Goal: Task Accomplishment & Management: Manage account settings

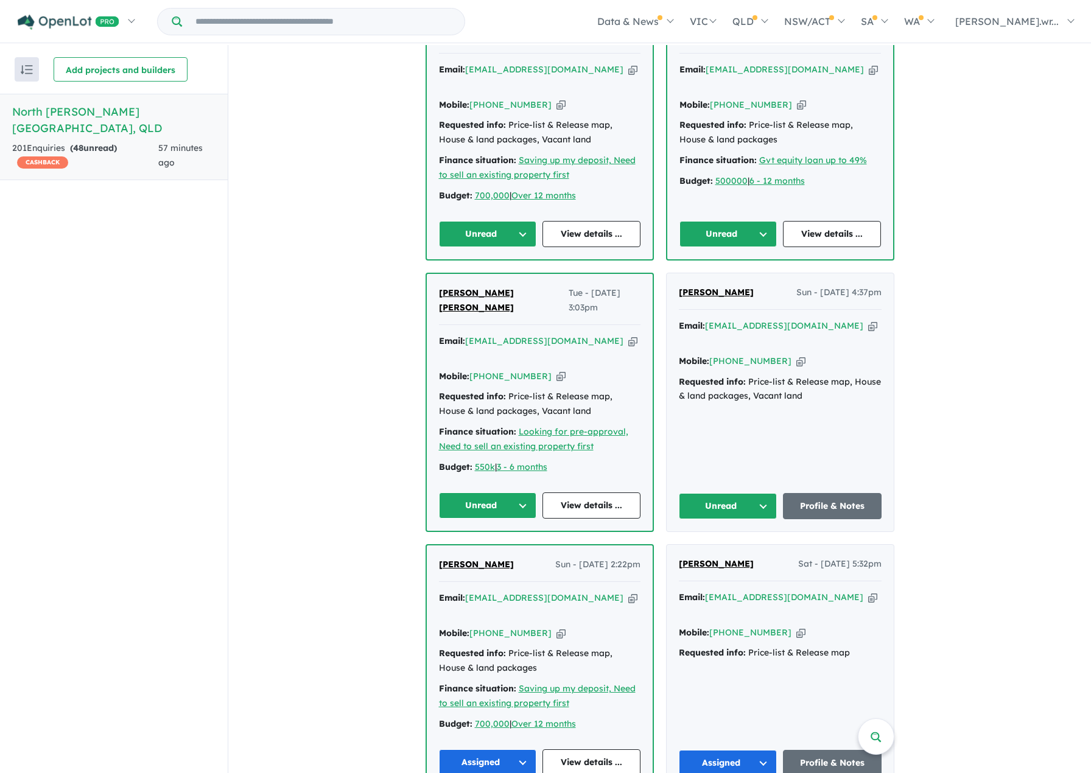
scroll to position [548, 0]
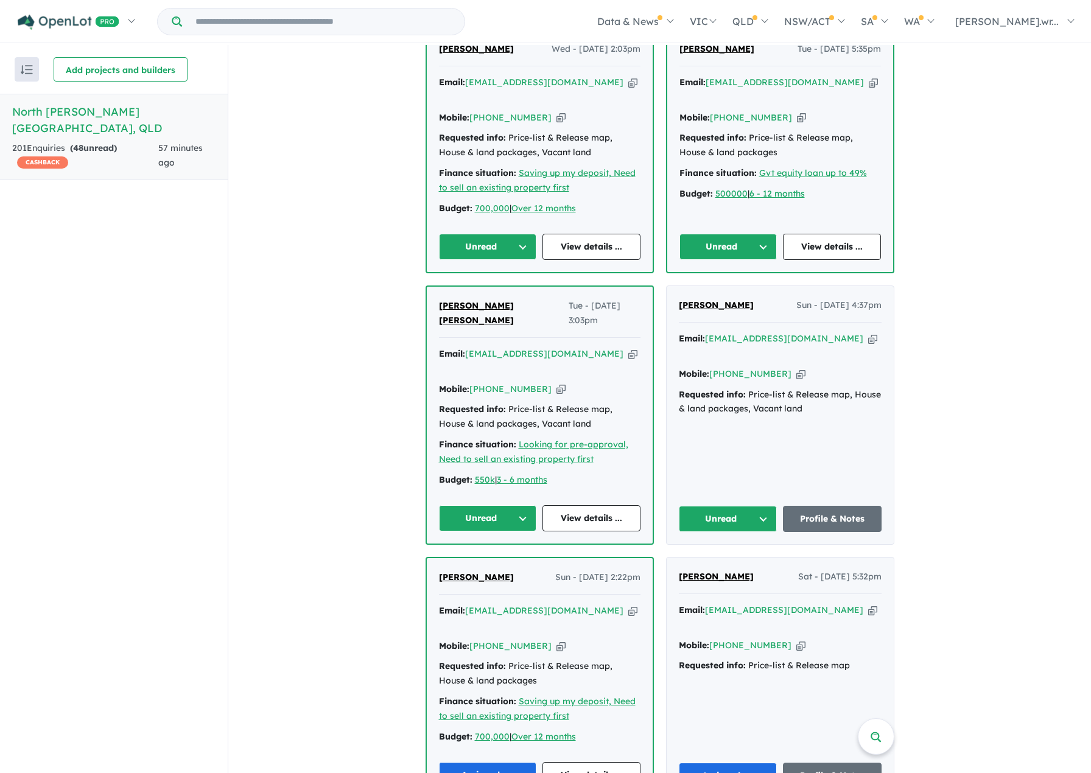
click at [760, 506] on button "Unread" at bounding box center [728, 519] width 99 height 26
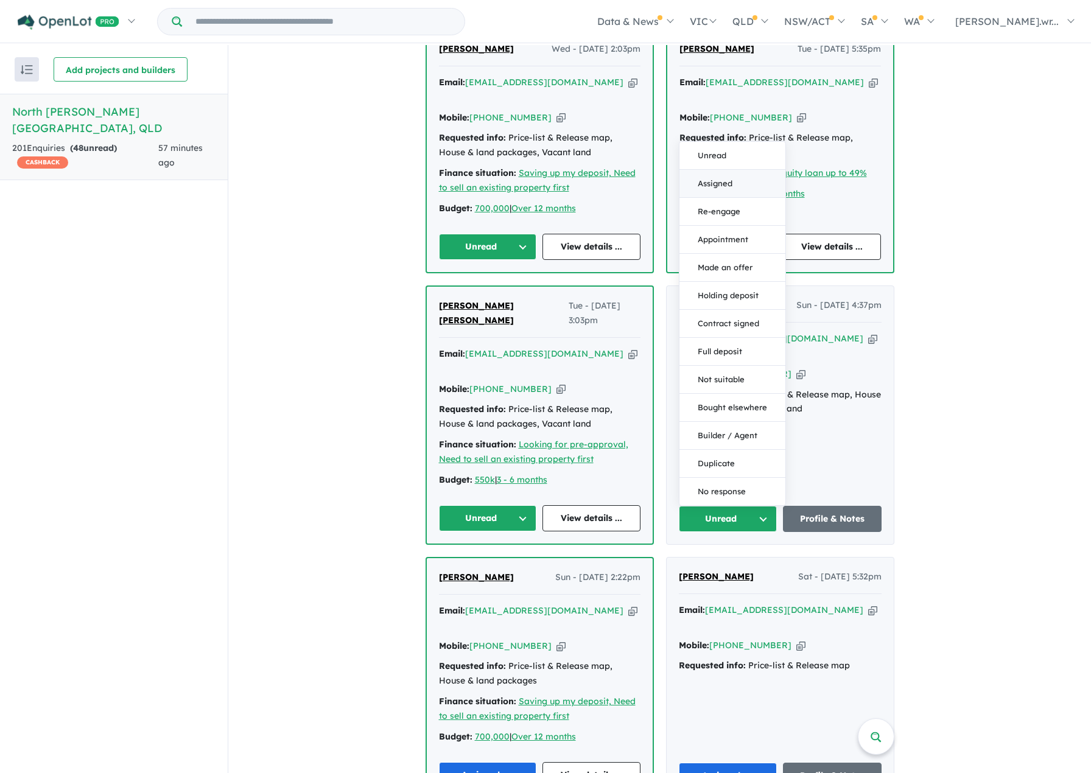
click at [727, 170] on button "Assigned" at bounding box center [733, 184] width 106 height 28
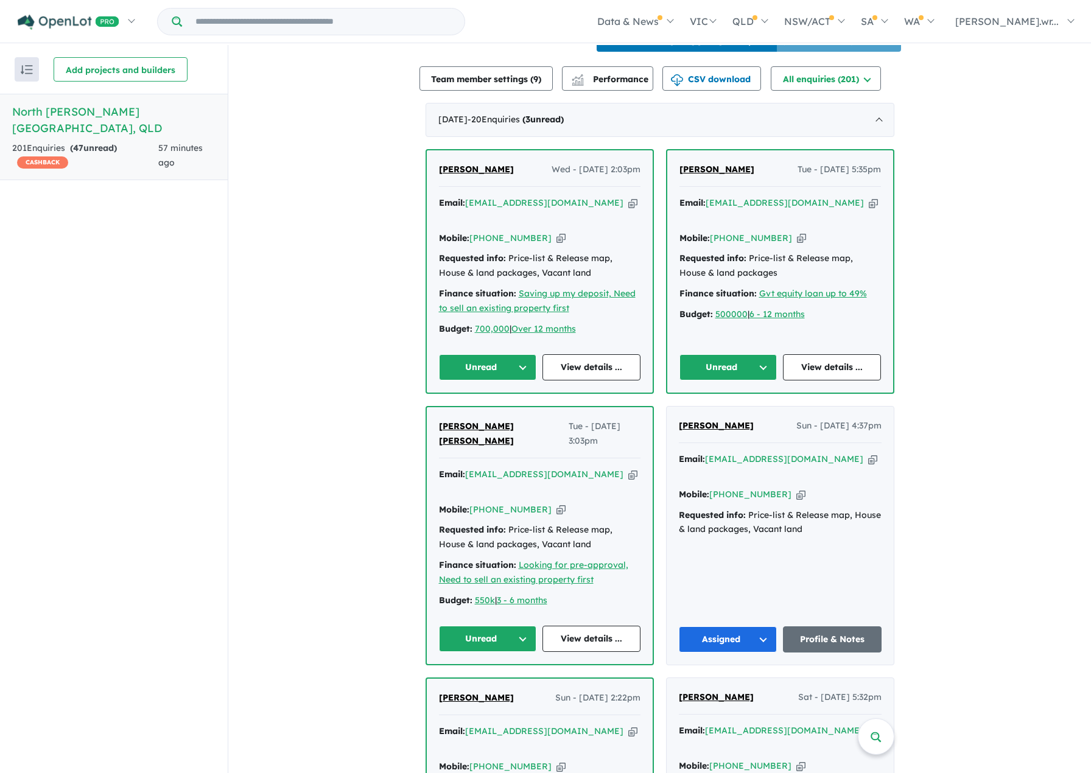
scroll to position [426, 0]
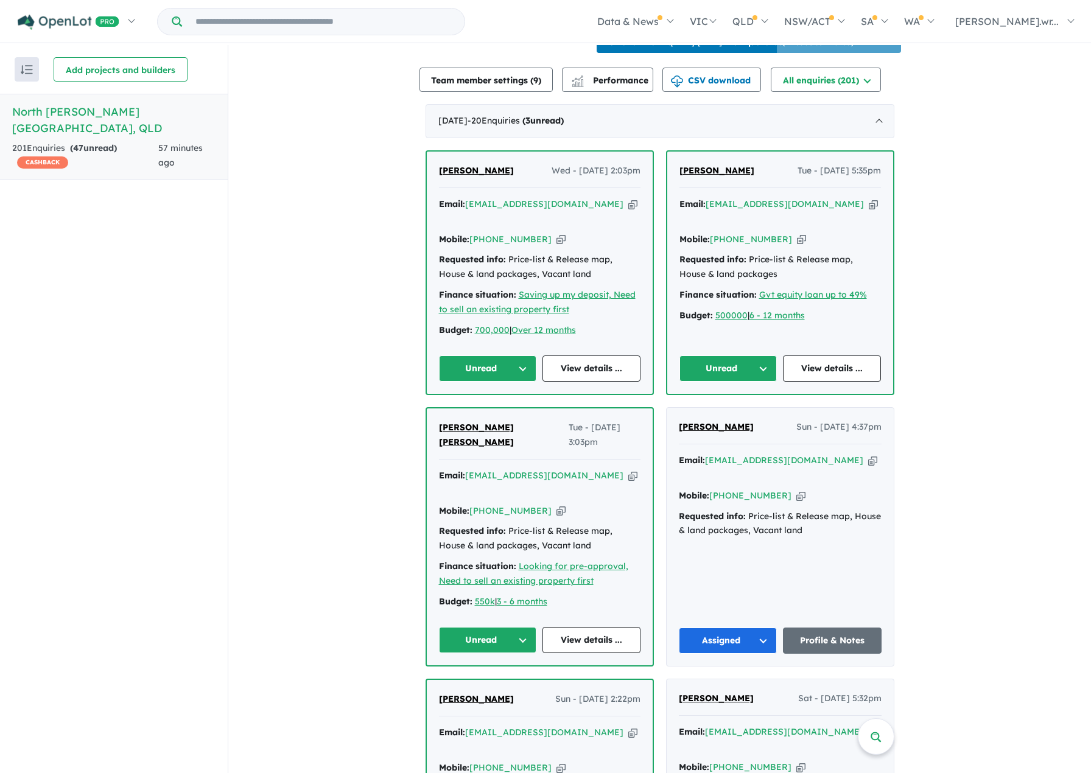
click at [707, 356] on button "Unread" at bounding box center [729, 369] width 98 height 26
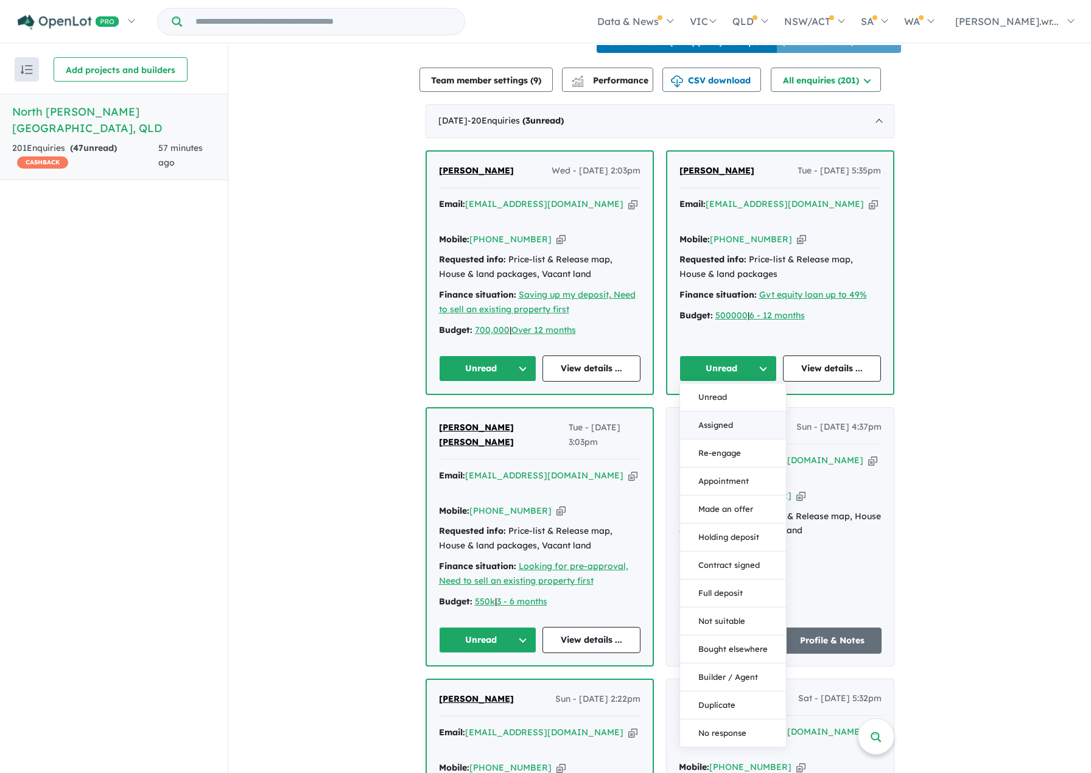
click at [718, 412] on button "Assigned" at bounding box center [733, 426] width 106 height 28
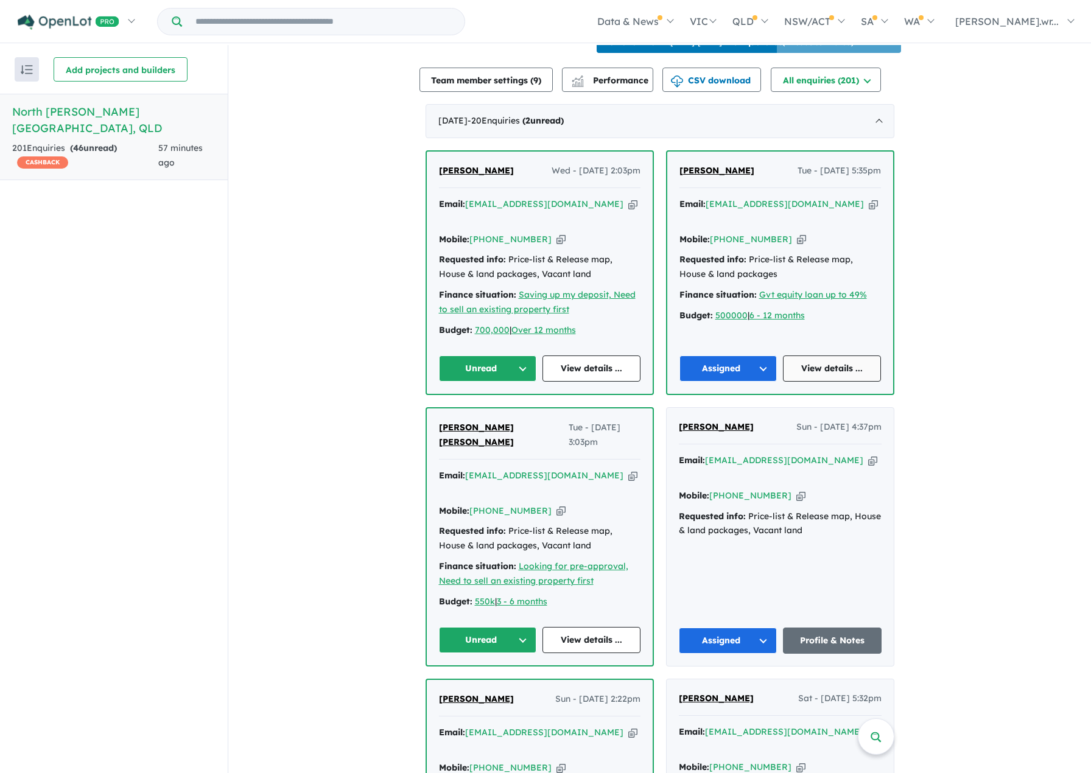
click at [828, 356] on link "View details ..." at bounding box center [832, 369] width 98 height 26
click at [585, 627] on link "View details ..." at bounding box center [592, 640] width 98 height 26
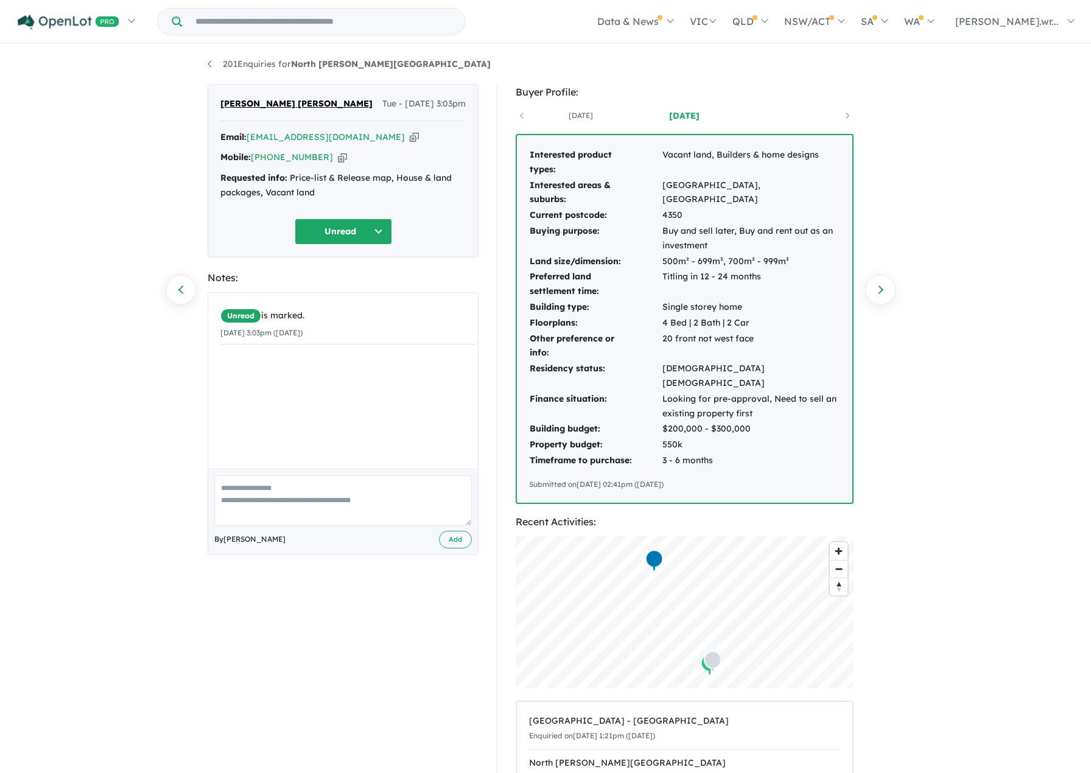
click at [343, 227] on button "Unread" at bounding box center [343, 232] width 97 height 26
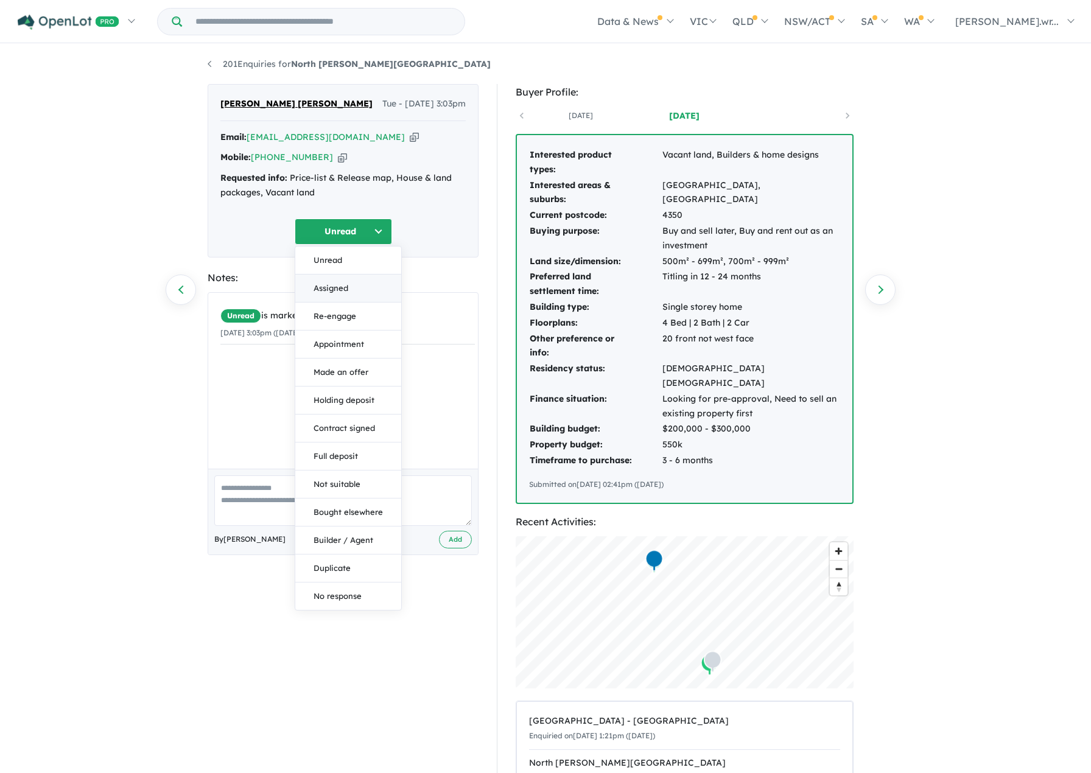
click at [328, 284] on button "Assigned" at bounding box center [348, 289] width 106 height 28
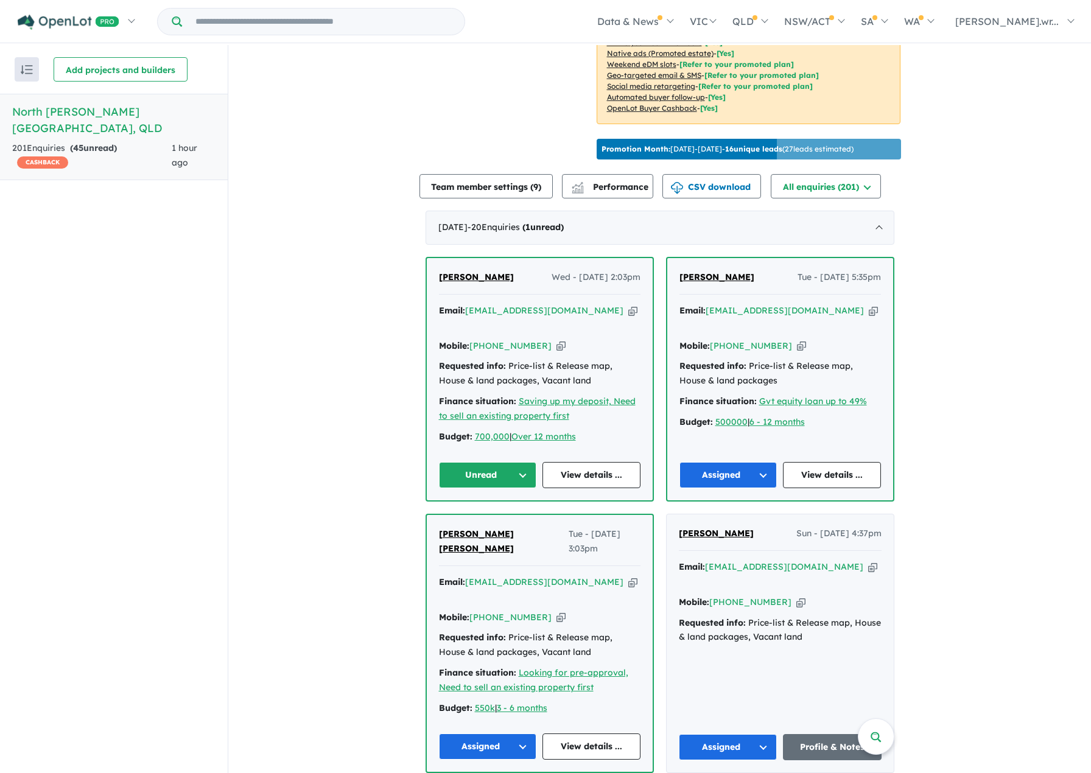
scroll to position [365, 0]
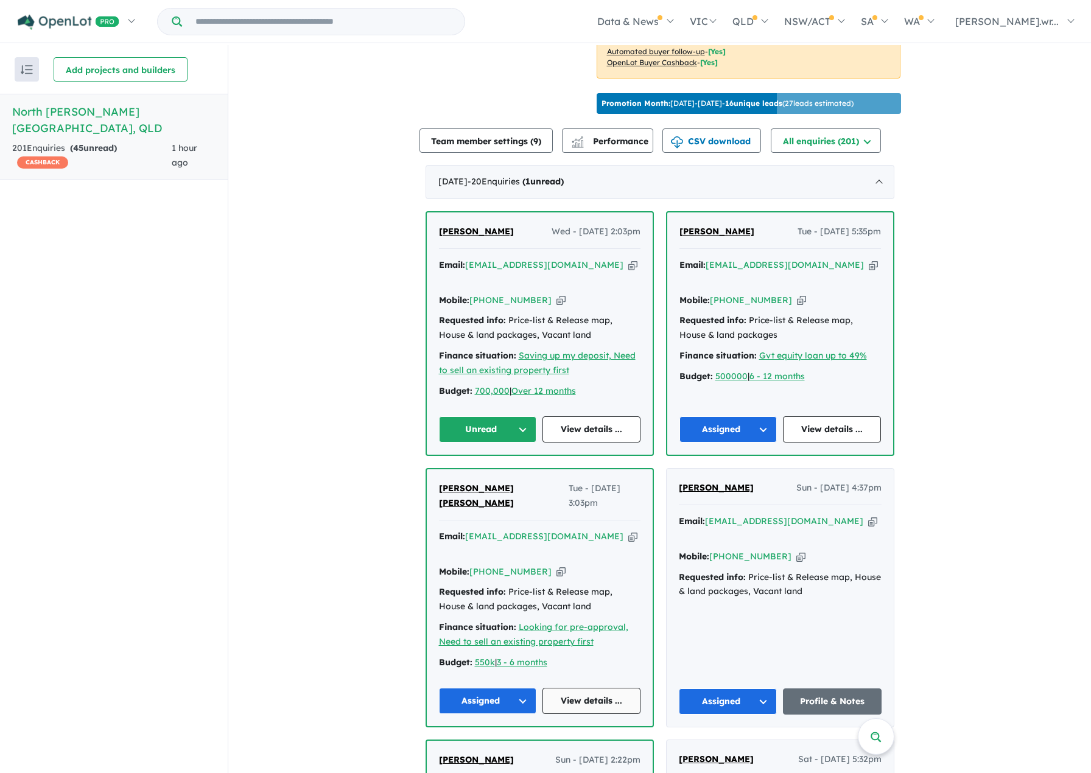
click at [577, 688] on link "View details ..." at bounding box center [592, 701] width 98 height 26
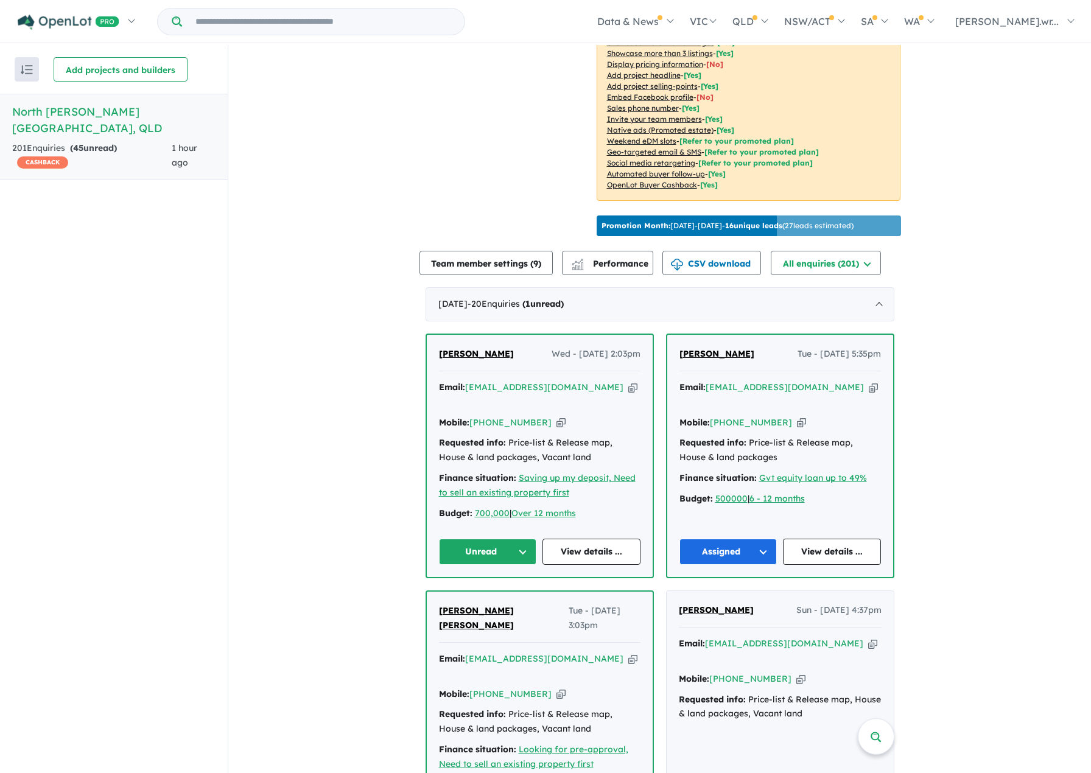
scroll to position [244, 0]
click at [522, 538] on button "Unread" at bounding box center [488, 551] width 98 height 26
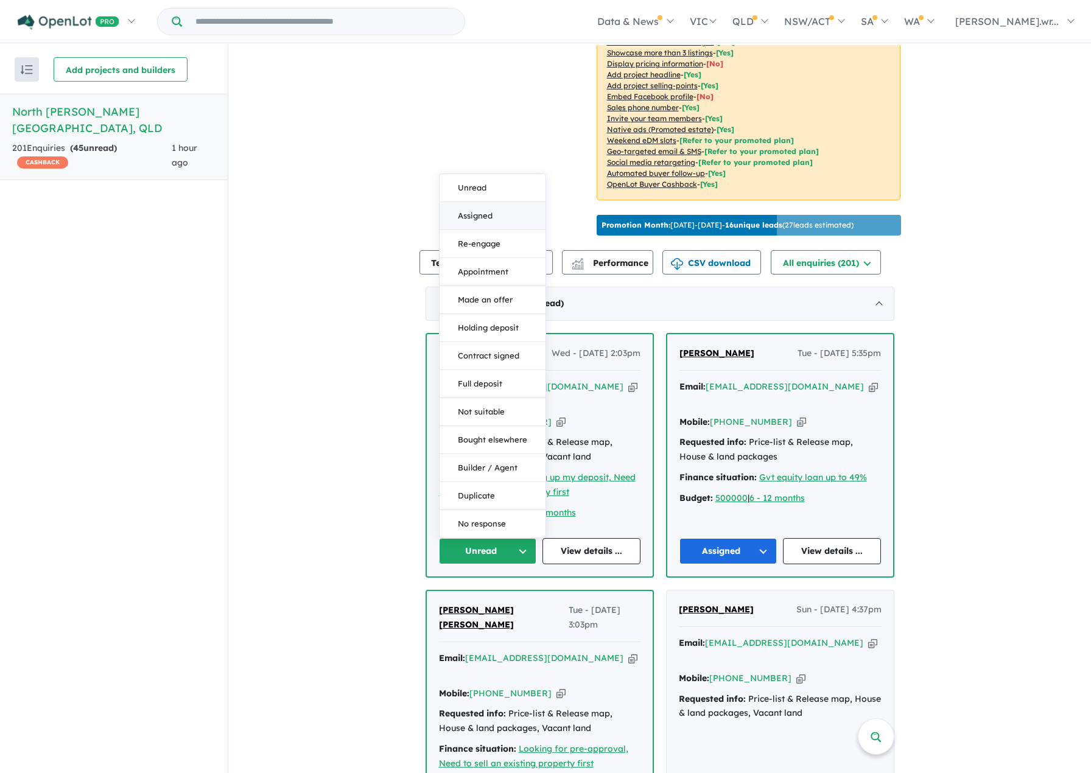
click at [471, 202] on button "Assigned" at bounding box center [493, 216] width 106 height 28
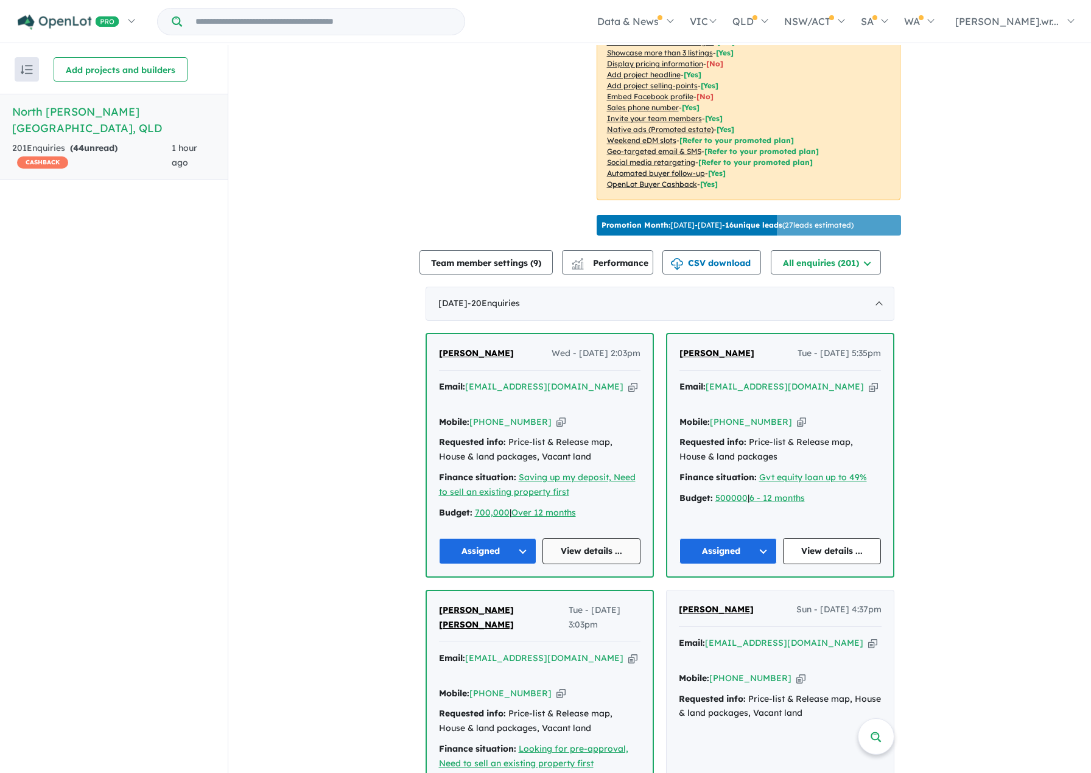
click at [586, 538] on link "View details ..." at bounding box center [592, 551] width 98 height 26
